Goal: Transaction & Acquisition: Obtain resource

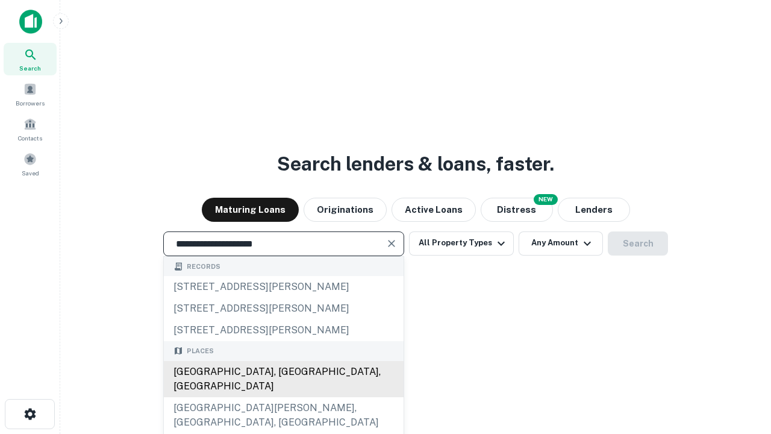
click at [283, 397] on div "[GEOGRAPHIC_DATA], [GEOGRAPHIC_DATA], [GEOGRAPHIC_DATA]" at bounding box center [284, 379] width 240 height 36
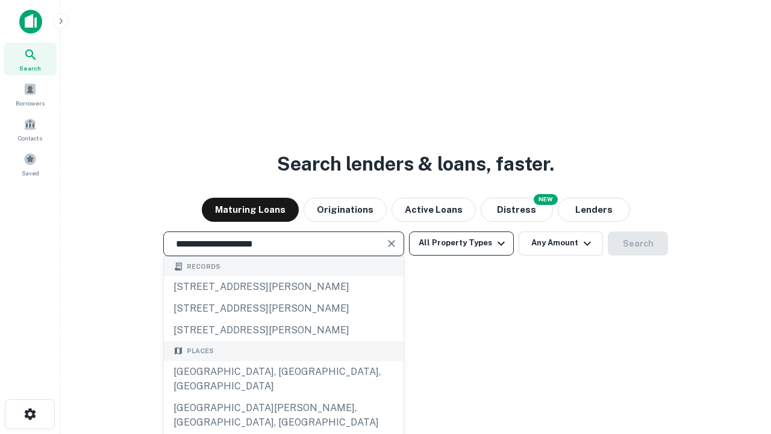
type input "**********"
click at [461, 243] on button "All Property Types" at bounding box center [461, 243] width 105 height 24
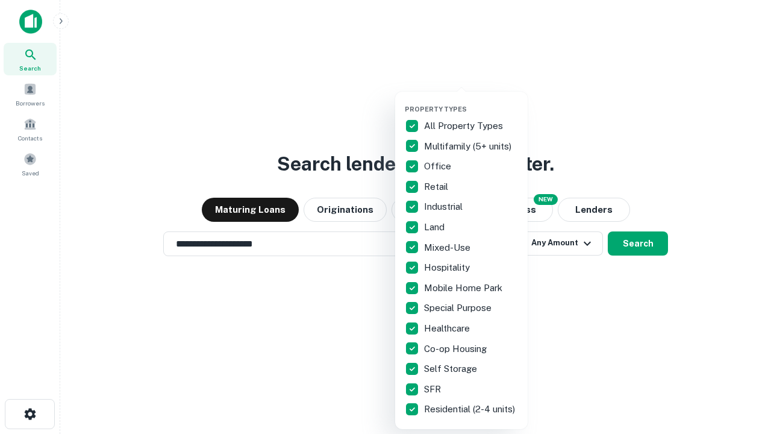
click at [471, 101] on button "button" at bounding box center [471, 101] width 133 height 1
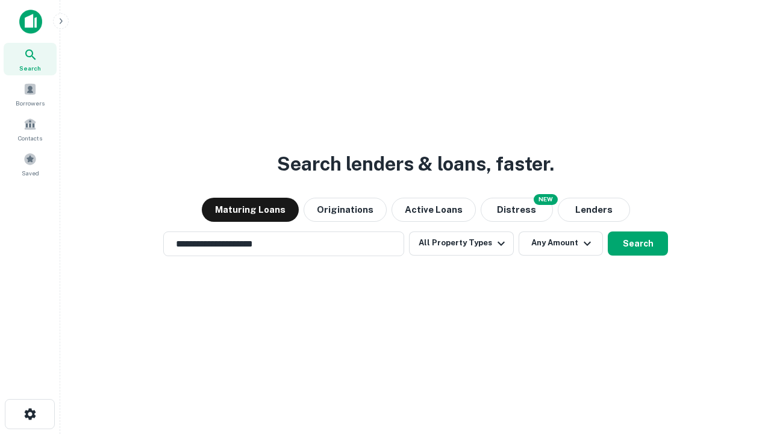
scroll to position [7, 145]
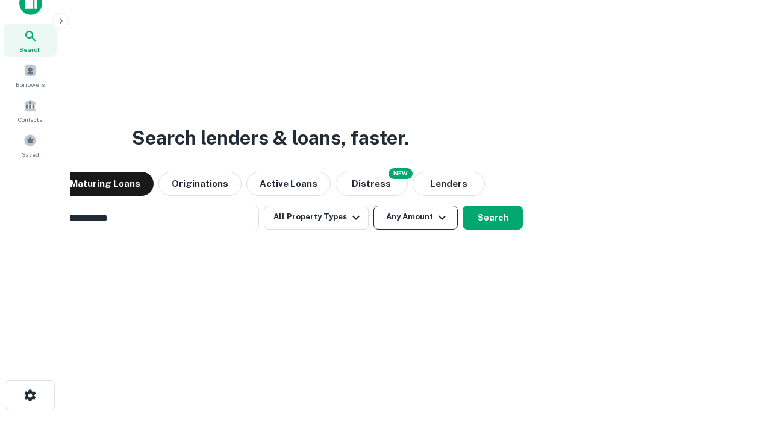
click at [373, 205] on button "Any Amount" at bounding box center [415, 217] width 84 height 24
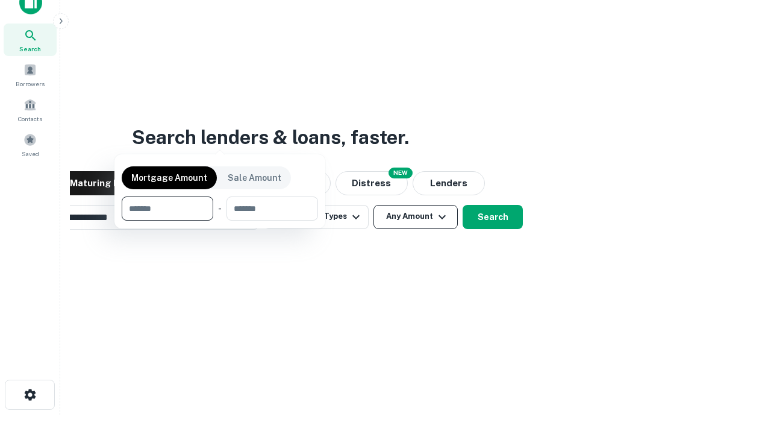
scroll to position [87, 341]
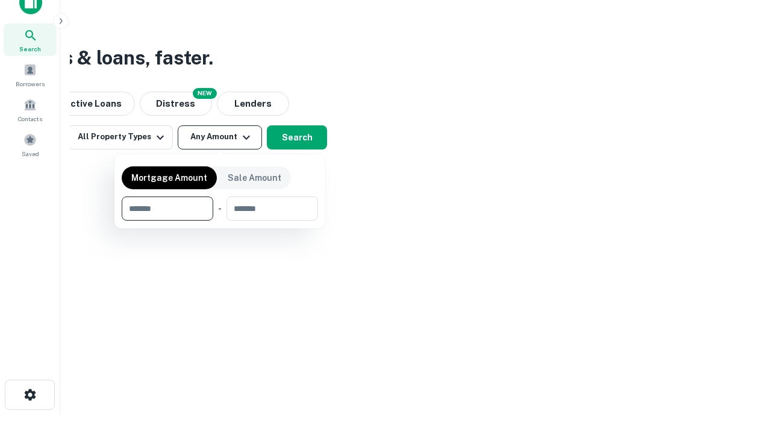
type input "*******"
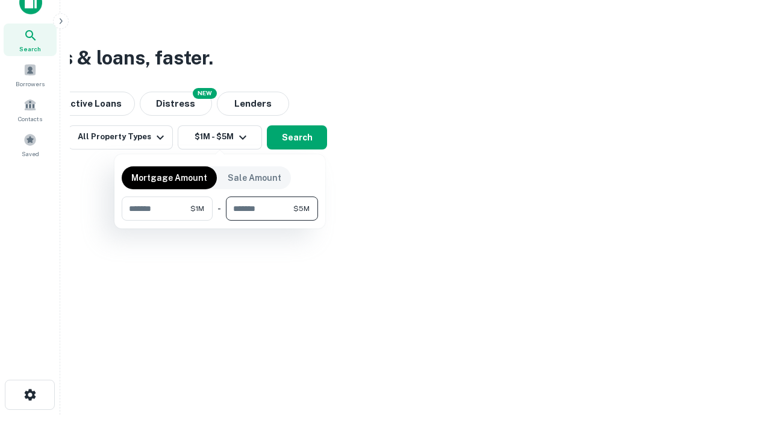
type input "*******"
click at [220, 220] on button "button" at bounding box center [220, 220] width 196 height 1
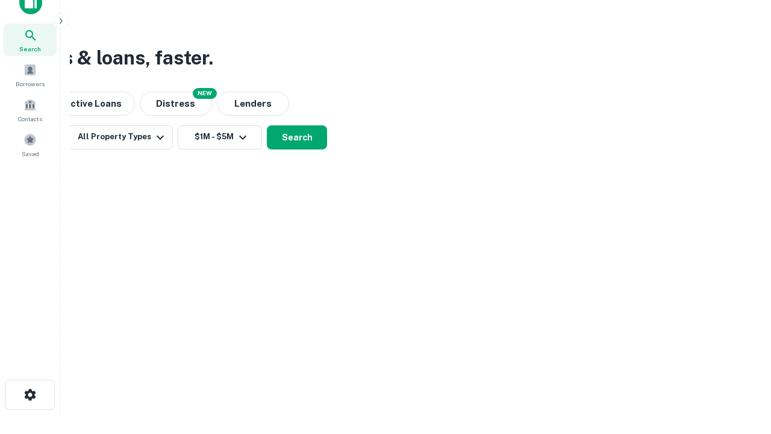
scroll to position [0, 0]
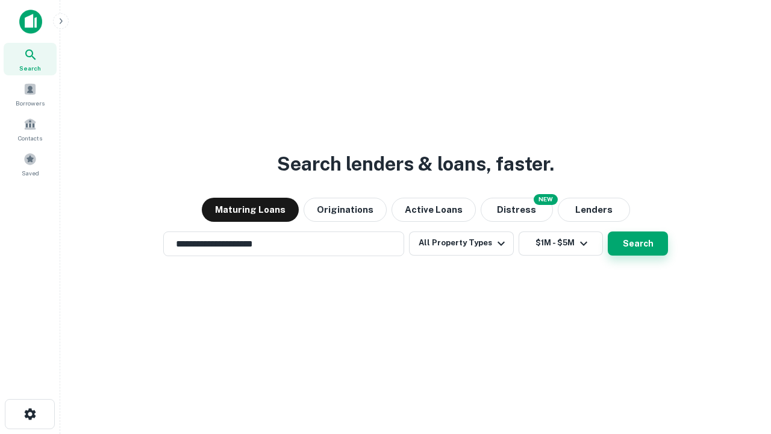
click at [608, 231] on button "Search" at bounding box center [638, 243] width 60 height 24
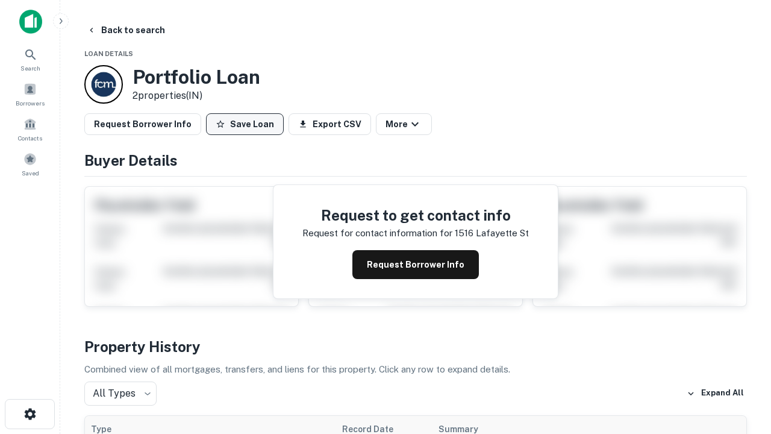
click at [245, 124] on button "Save Loan" at bounding box center [245, 124] width 78 height 22
click at [248, 124] on button "Save Loan" at bounding box center [245, 124] width 78 height 22
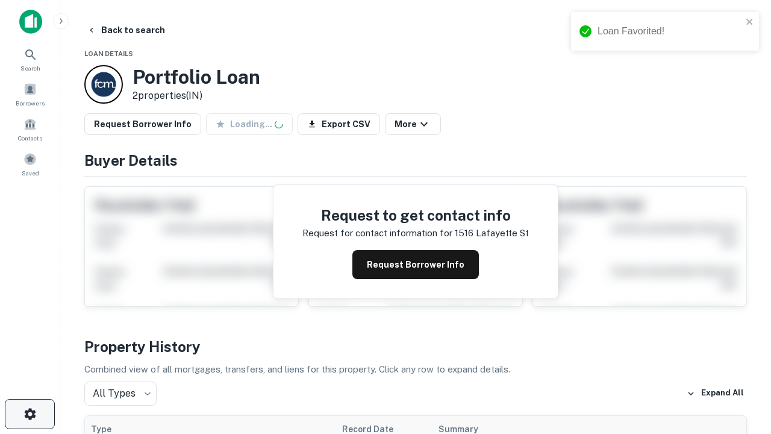
click at [30, 414] on icon "button" at bounding box center [30, 414] width 14 height 14
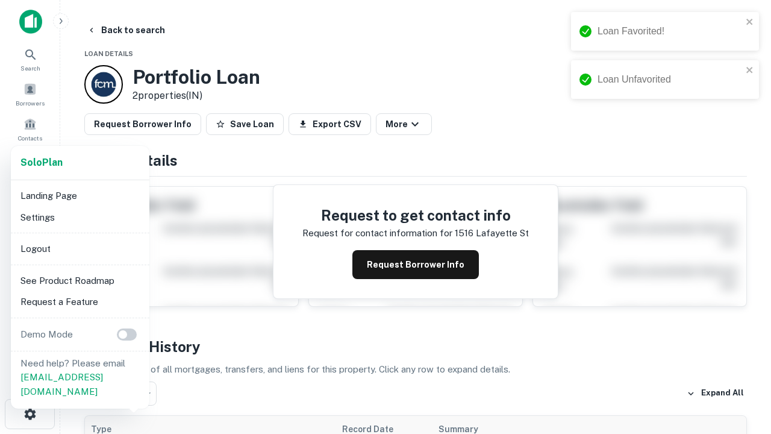
click at [80, 248] on li "Logout" at bounding box center [80, 249] width 129 height 22
